Goal: Transaction & Acquisition: Subscribe to service/newsletter

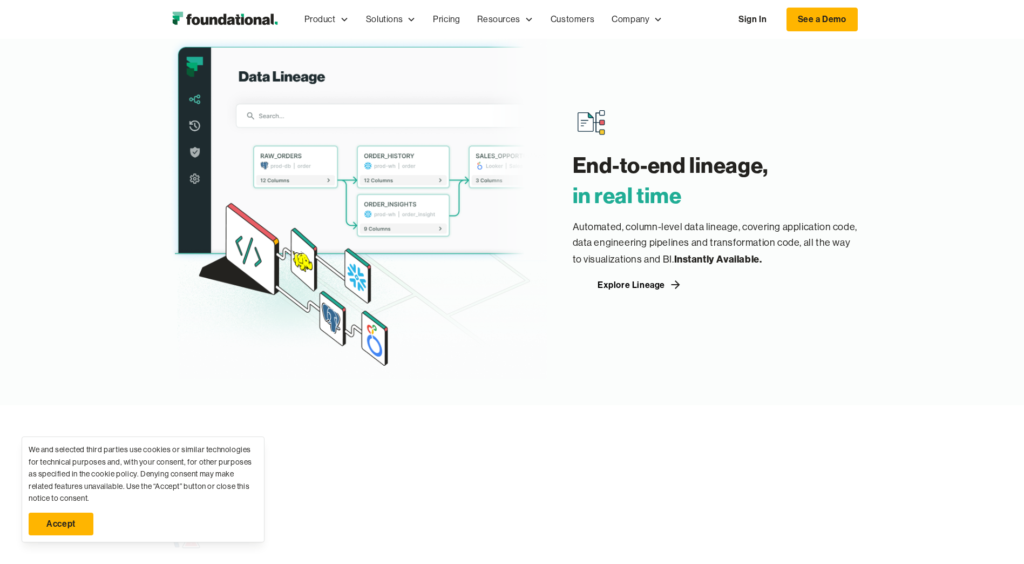
scroll to position [1216, 0]
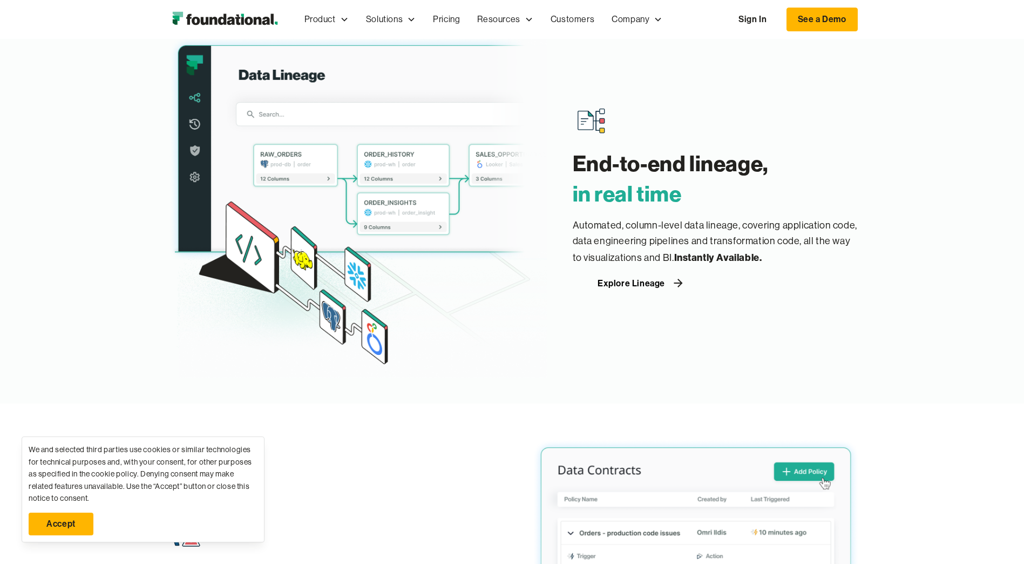
click at [646, 282] on div "Explore Lineage" at bounding box center [631, 283] width 67 height 9
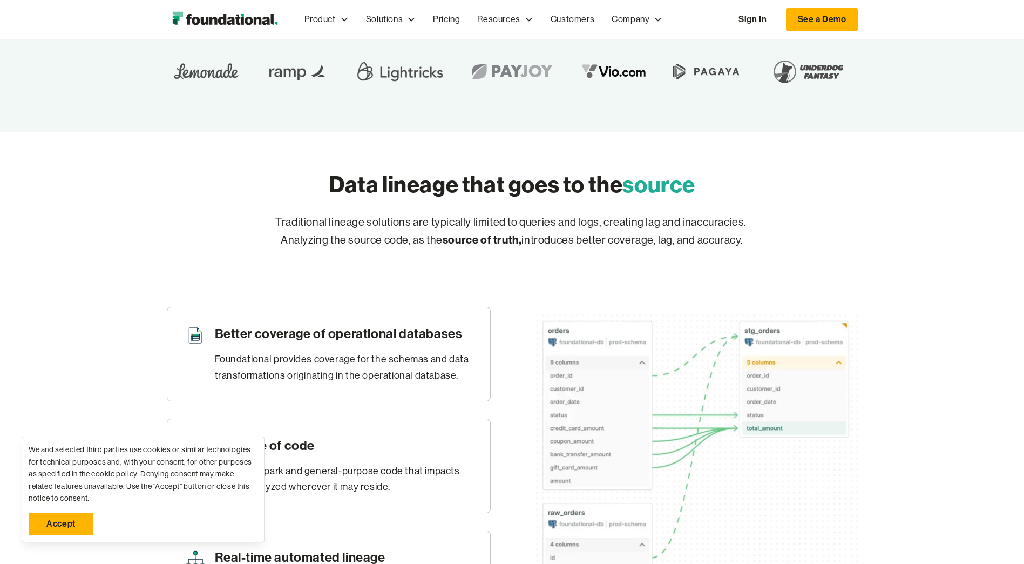
scroll to position [297, 0]
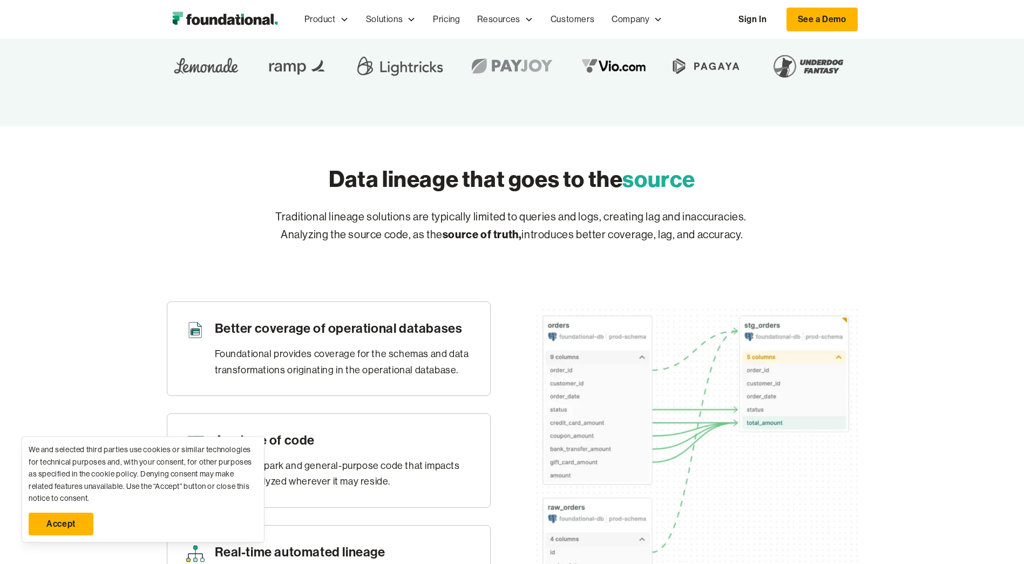
click at [70, 526] on link "Accept" at bounding box center [61, 523] width 65 height 23
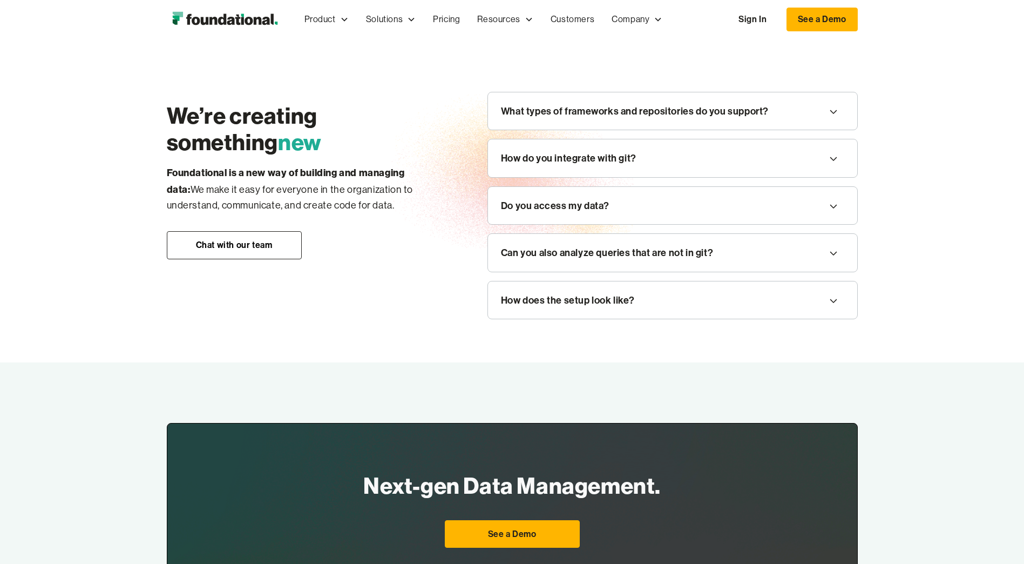
scroll to position [1202, 0]
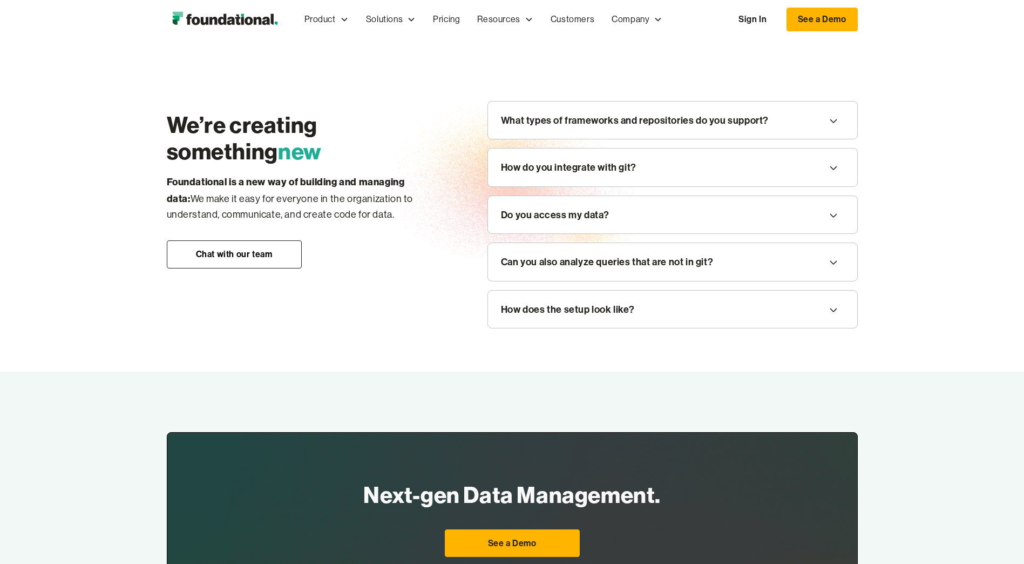
click at [620, 175] on div "How do you integrate with git?" at bounding box center [569, 167] width 136 height 16
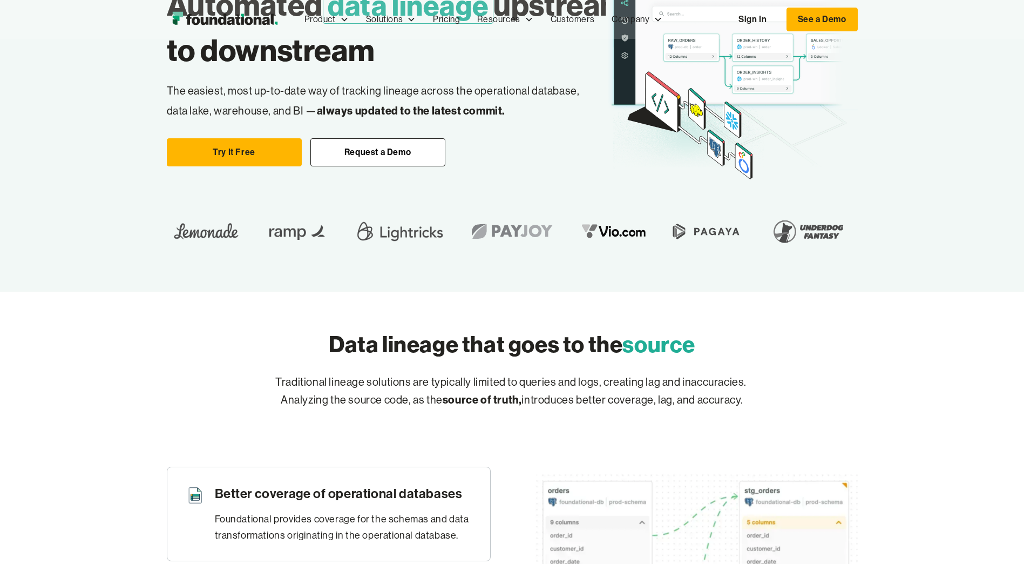
scroll to position [0, 0]
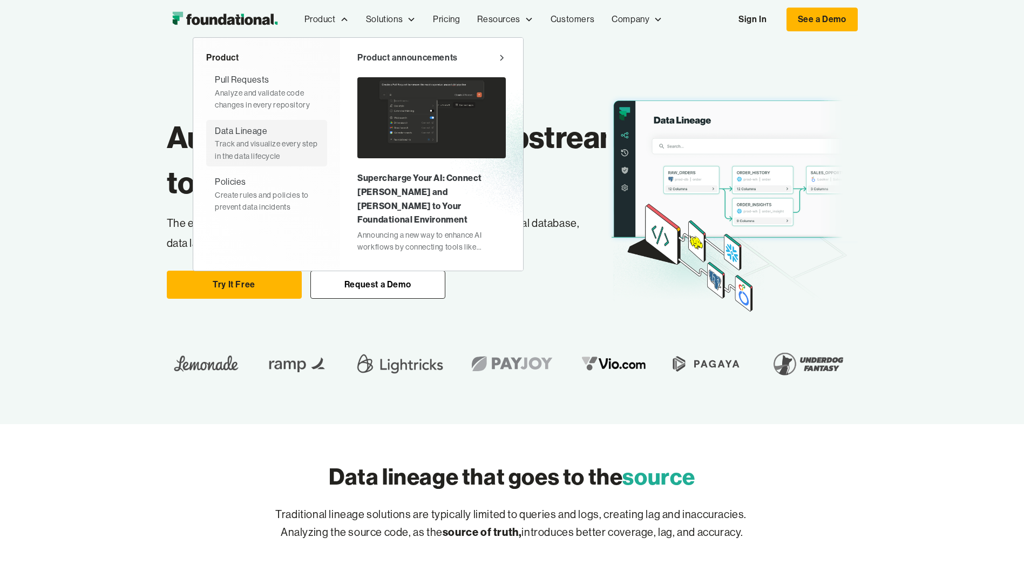
click at [258, 132] on div "Data Lineage" at bounding box center [241, 131] width 52 height 14
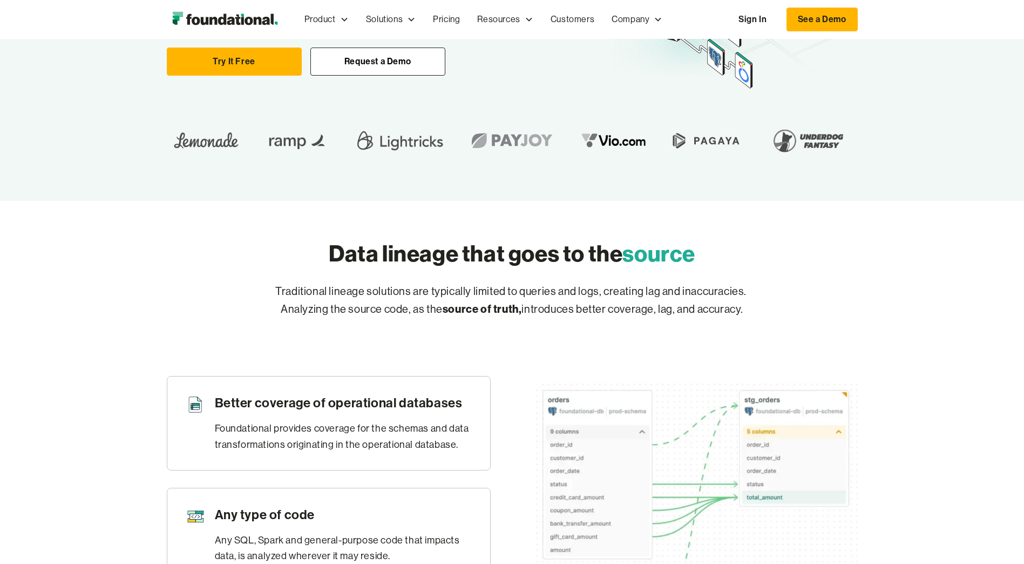
scroll to position [218, 0]
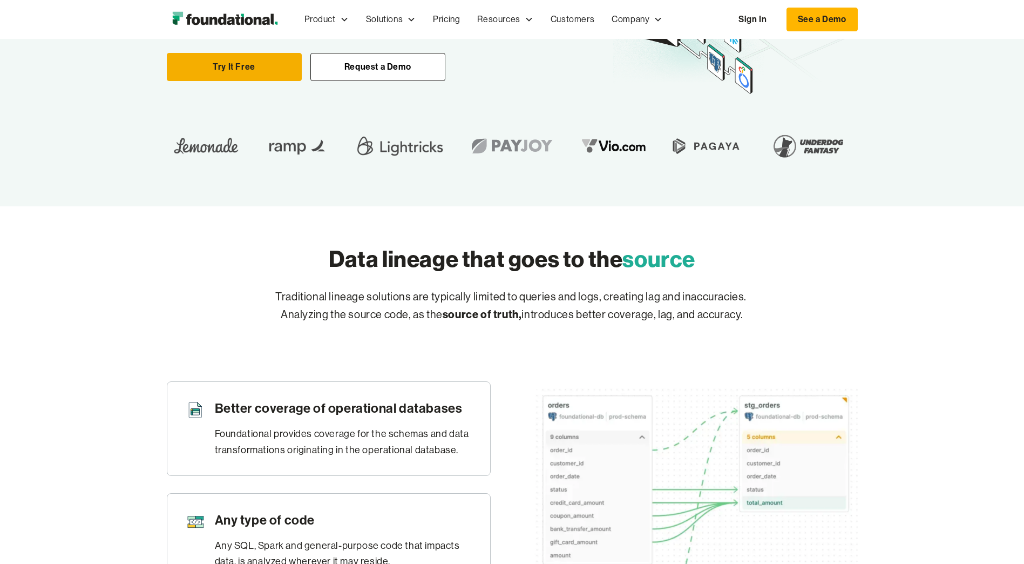
click at [245, 77] on link "Try It Free" at bounding box center [234, 67] width 135 height 28
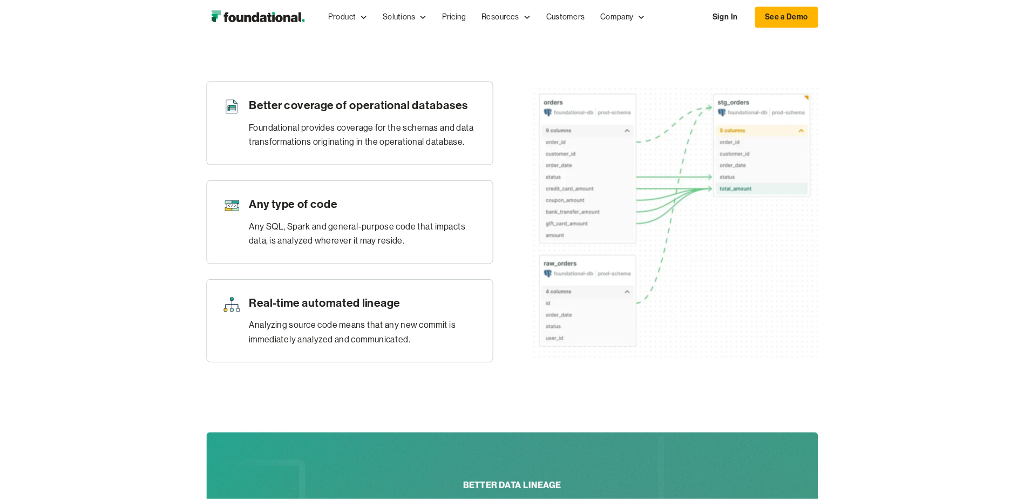
scroll to position [508, 0]
